Goal: Navigation & Orientation: Find specific page/section

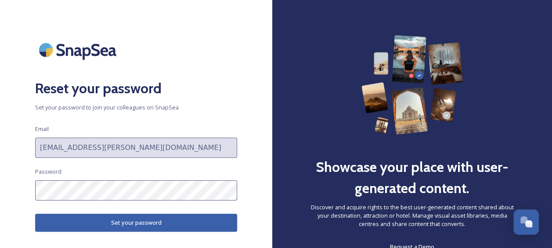
click at [117, 227] on button "Set your password" at bounding box center [136, 222] width 202 height 18
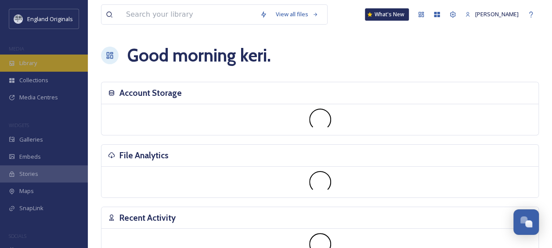
click at [25, 63] on span "Library" at bounding box center [28, 63] width 18 height 8
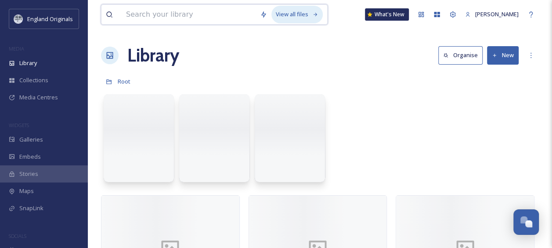
click at [295, 13] on div "View all files" at bounding box center [296, 14] width 51 height 17
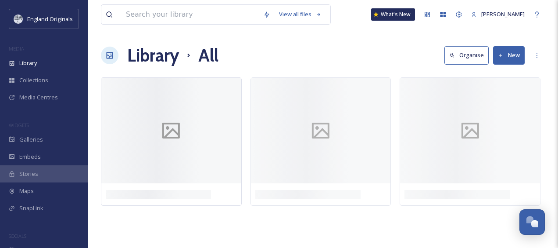
click at [180, 133] on icon at bounding box center [171, 130] width 18 height 16
click at [335, 126] on icon at bounding box center [321, 130] width 28 height 21
click at [473, 126] on icon at bounding box center [471, 130] width 28 height 21
click at [410, 184] on div at bounding box center [470, 194] width 140 height 22
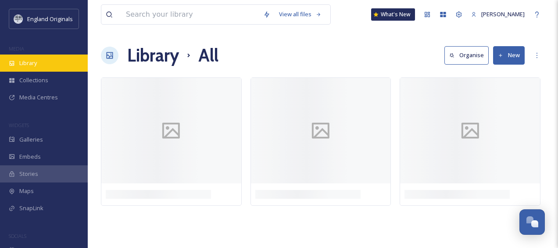
click at [30, 60] on span "Library" at bounding box center [28, 63] width 18 height 8
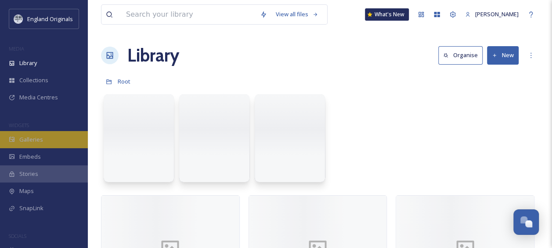
click at [29, 138] on span "Galleries" at bounding box center [31, 139] width 24 height 8
